Goal: Task Accomplishment & Management: Complete application form

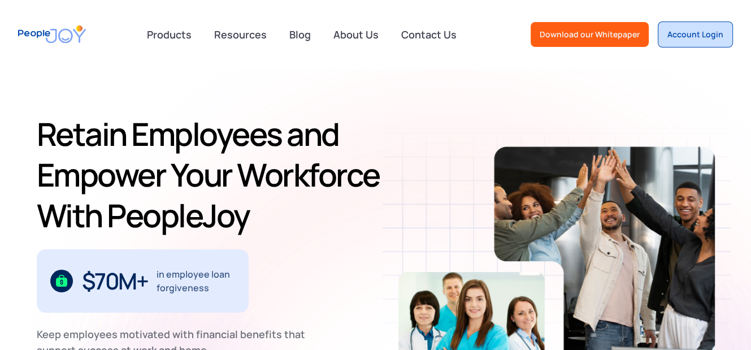
click at [697, 37] on div "Account Login" at bounding box center [696, 34] width 56 height 11
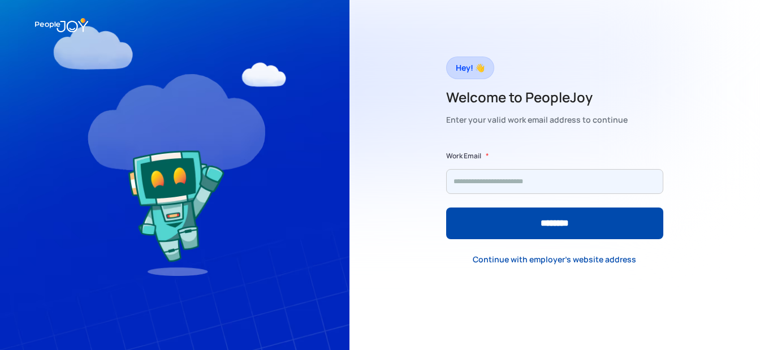
click at [501, 181] on input "Form" at bounding box center [554, 181] width 217 height 25
type input "**********"
click at [446, 207] on input "********" at bounding box center [554, 223] width 217 height 32
